Goal: Task Accomplishment & Management: Manage account settings

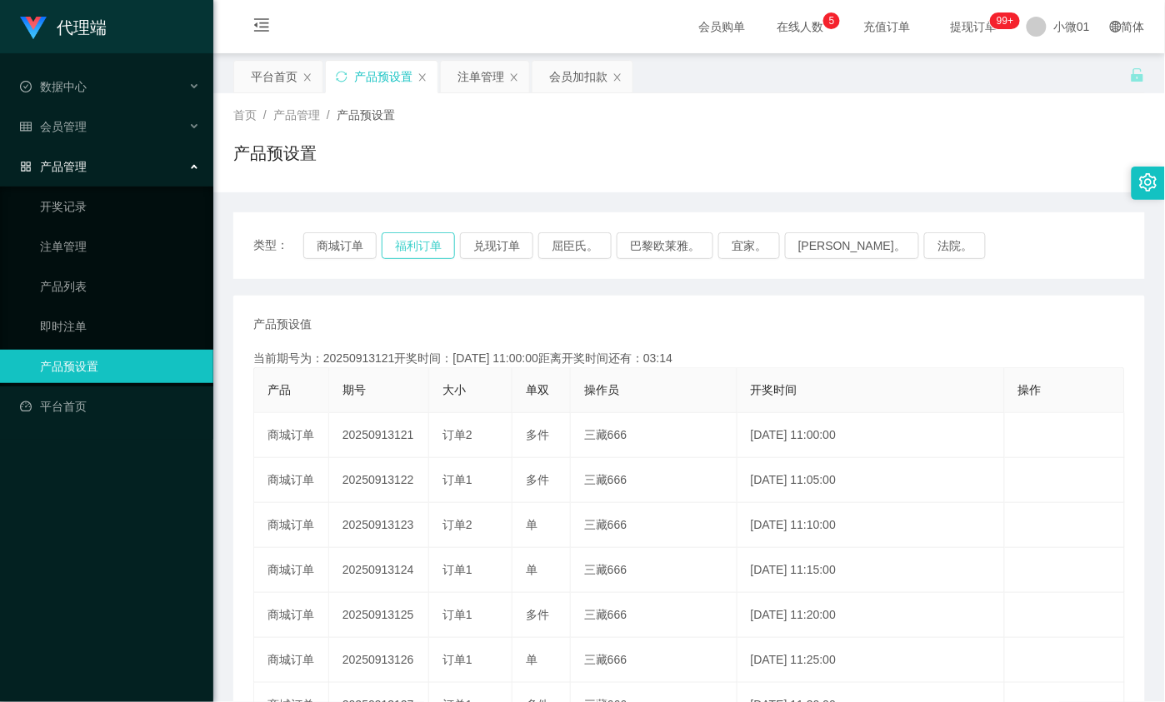
drag, startPoint x: 0, startPoint y: 0, endPoint x: 422, endPoint y: 239, distance: 484.7
click at [422, 239] on button "福利订单" at bounding box center [418, 245] width 73 height 27
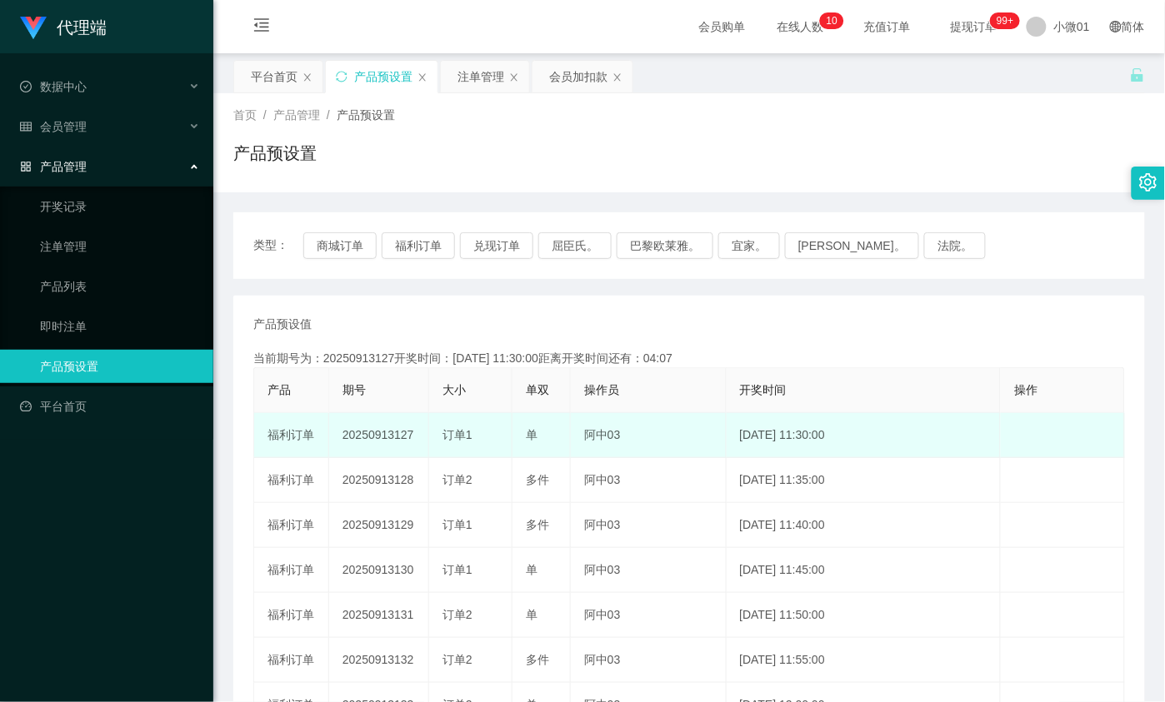
click at [394, 431] on td "20250913127" at bounding box center [379, 435] width 100 height 45
copy td "20250913127"
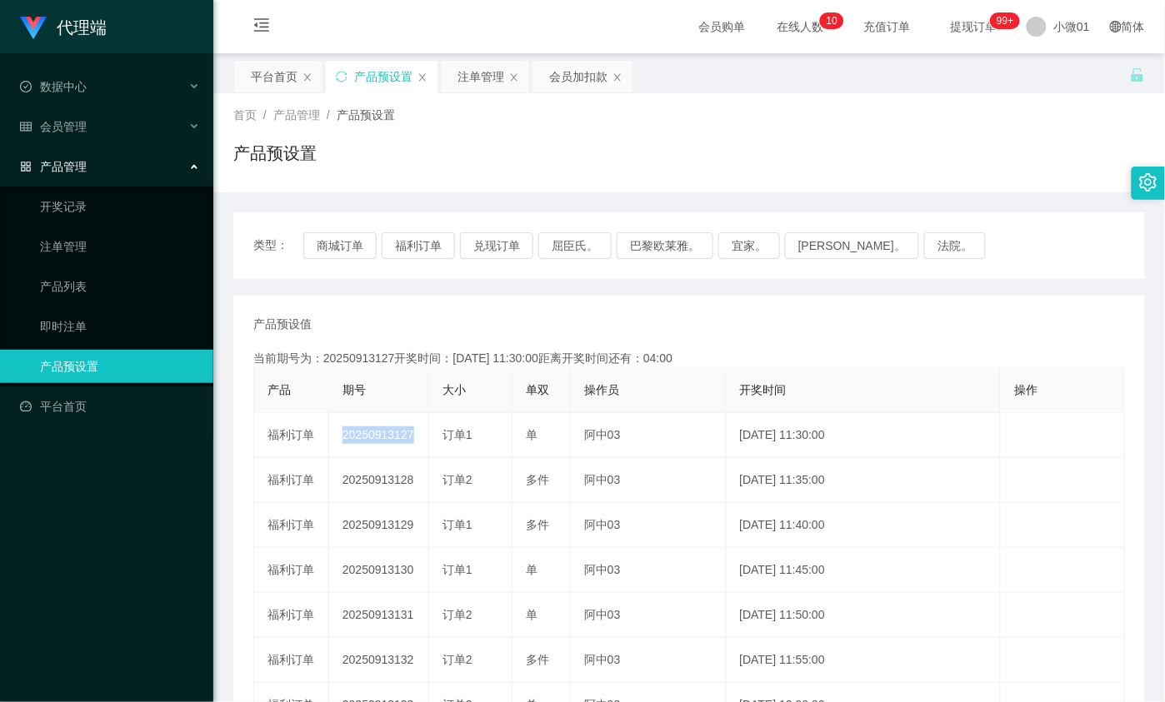
click at [443, 372] on th "大小" at bounding box center [470, 390] width 83 height 45
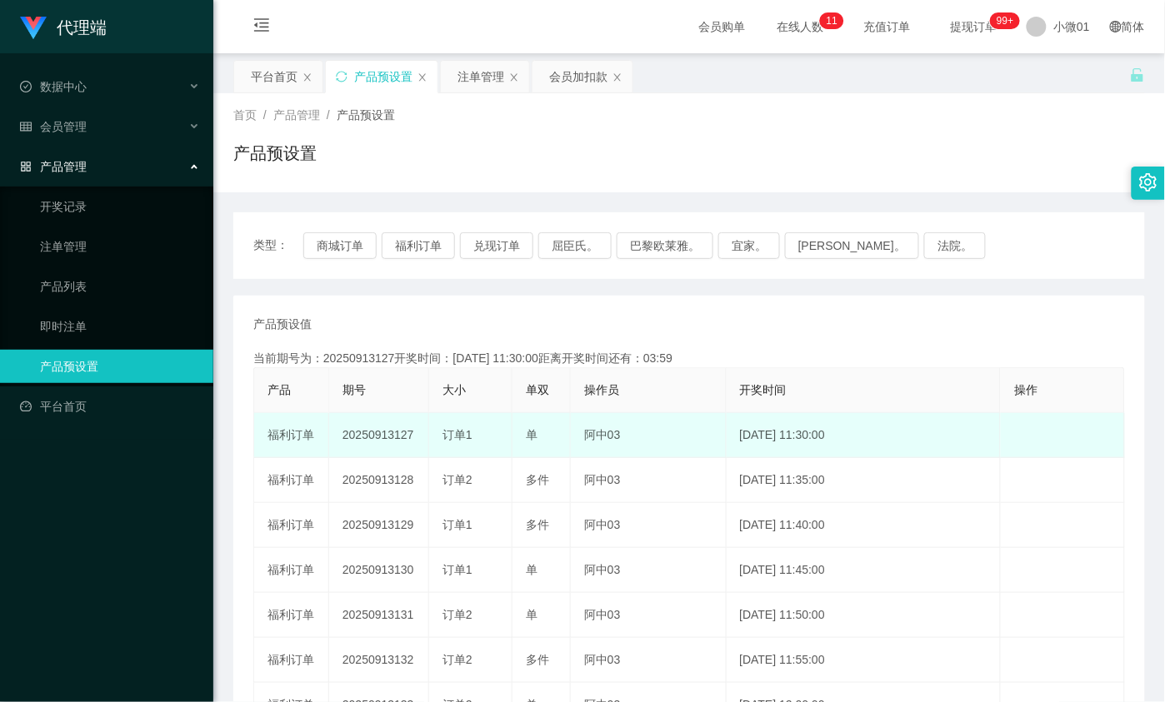
click at [397, 436] on td "20250913127" at bounding box center [379, 435] width 100 height 45
copy td "20250913127"
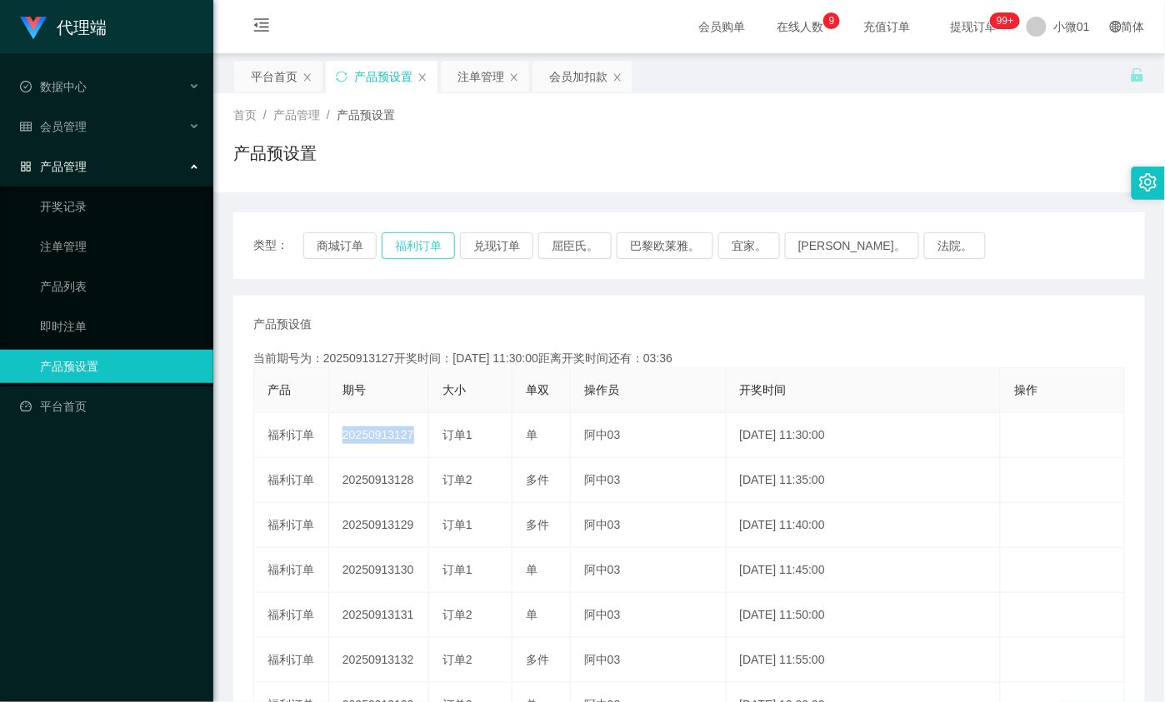
click at [419, 242] on button "福利订单" at bounding box center [418, 245] width 73 height 27
